Goal: Book appointment/travel/reservation

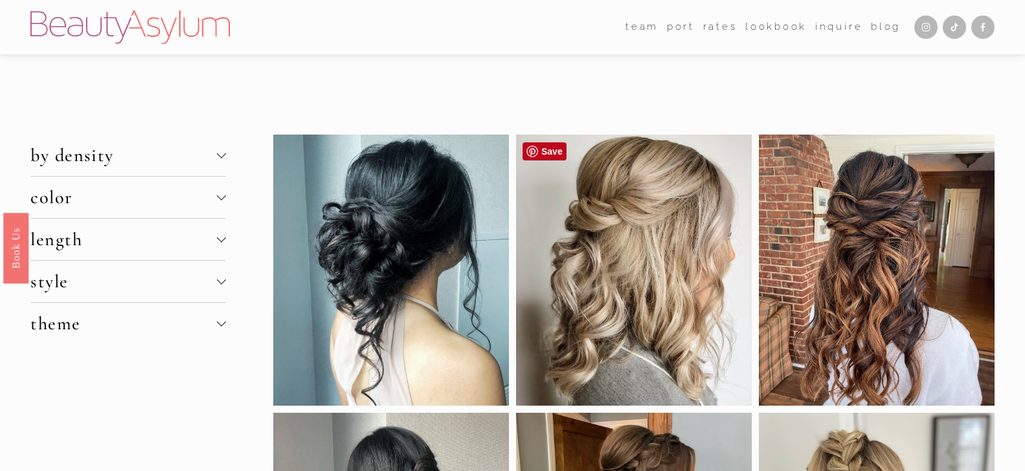
scroll to position [220, 0]
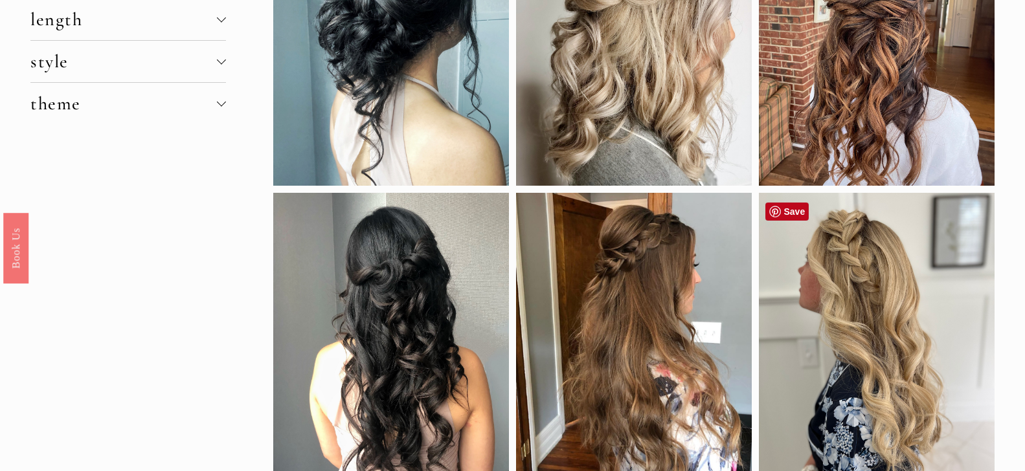
click at [797, 322] on div at bounding box center [877, 342] width 236 height 299
click at [871, 339] on div at bounding box center [877, 342] width 236 height 299
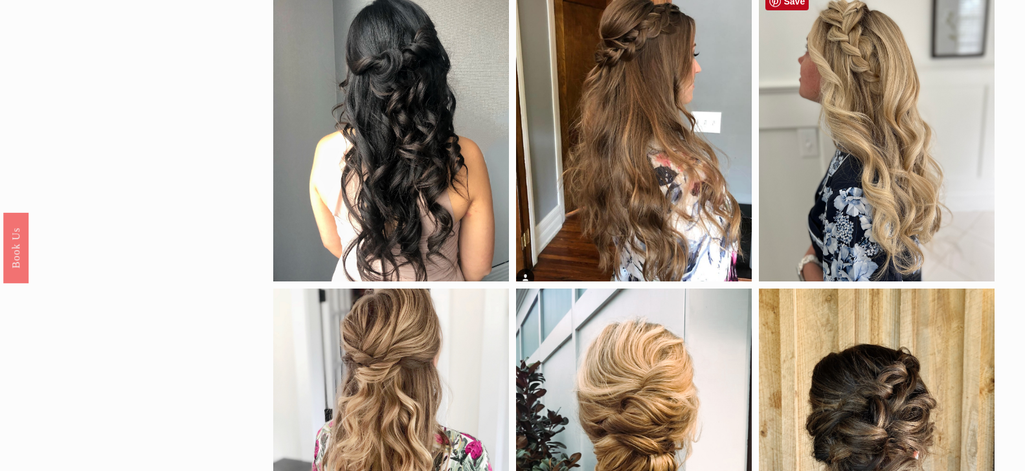
scroll to position [440, 0]
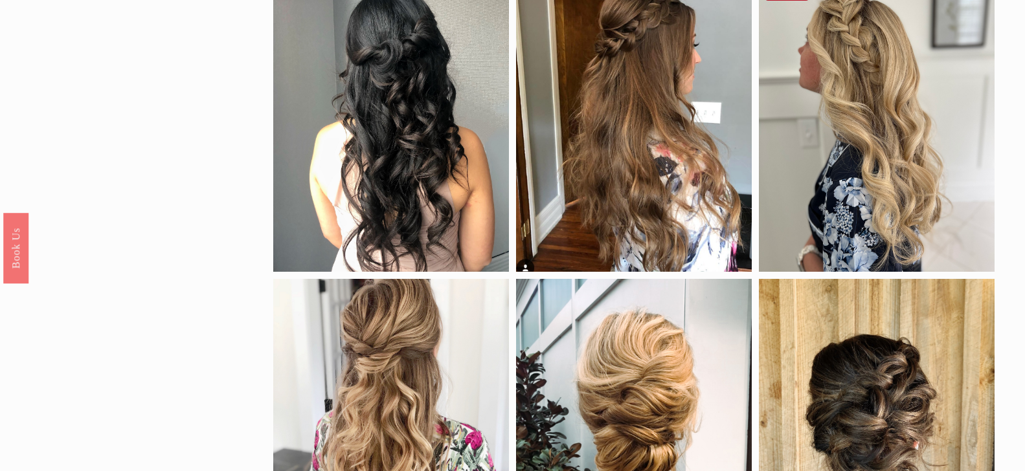
click at [836, 209] on div at bounding box center [877, 122] width 236 height 299
click at [834, 197] on div at bounding box center [877, 122] width 236 height 299
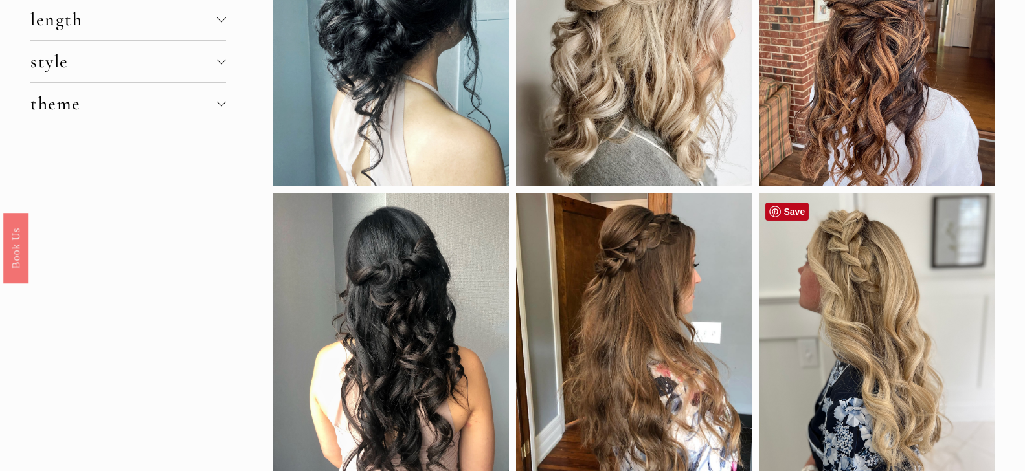
click at [797, 212] on link "Save" at bounding box center [787, 212] width 44 height 18
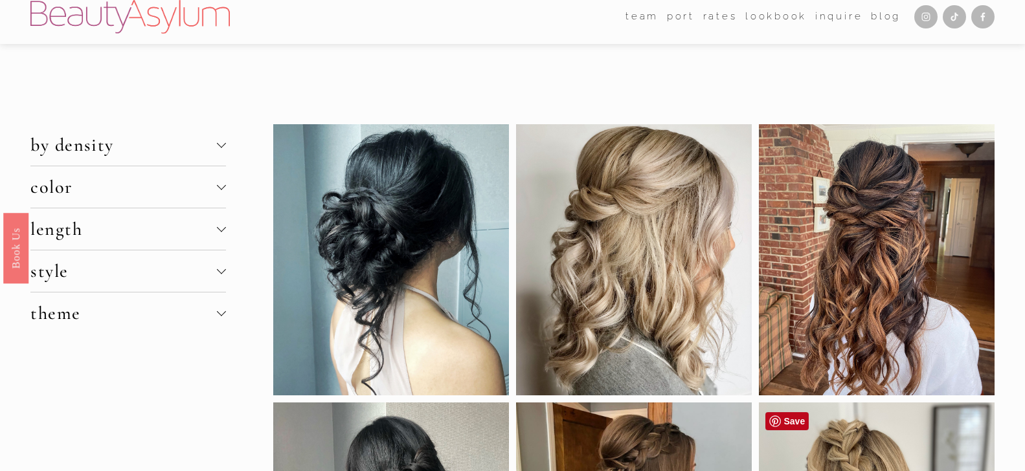
scroll to position [0, 0]
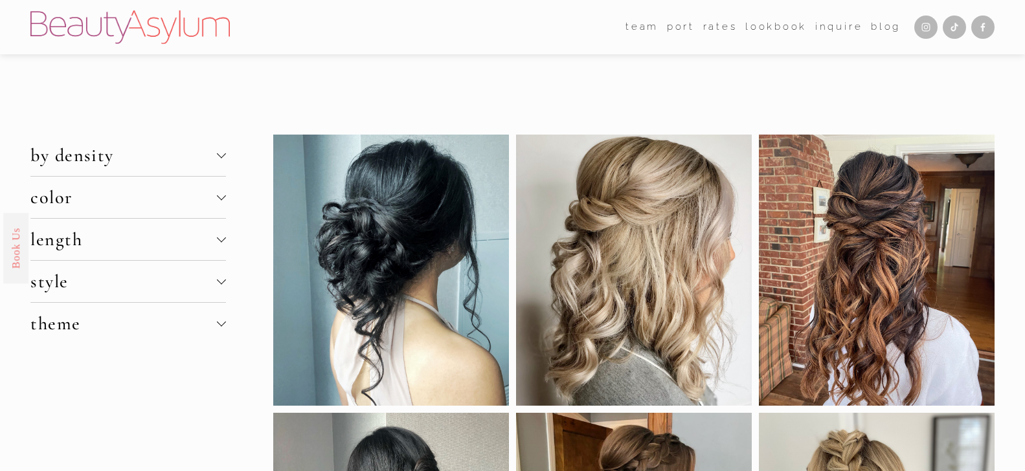
click at [18, 247] on link "Book Us" at bounding box center [15, 248] width 25 height 71
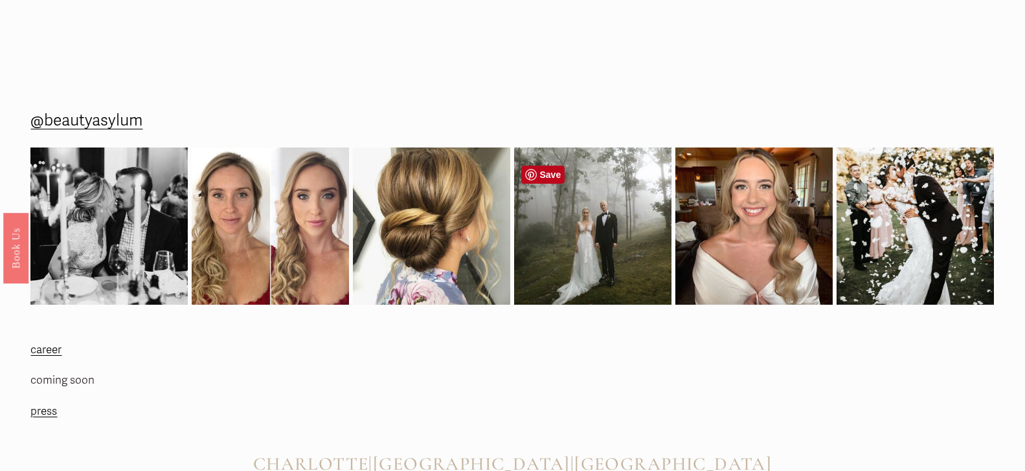
scroll to position [1707, 0]
